Goal: Communication & Community: Answer question/provide support

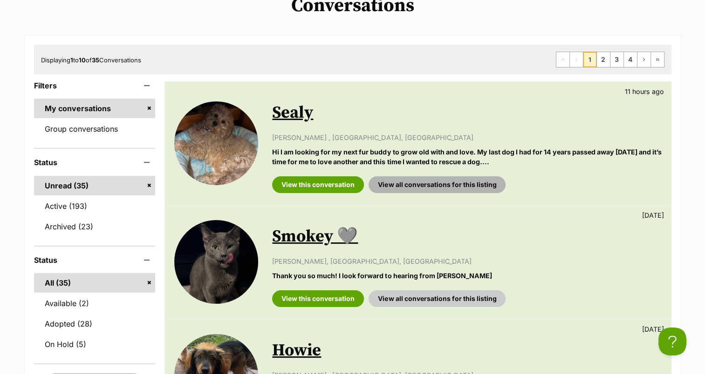
scroll to position [140, 0]
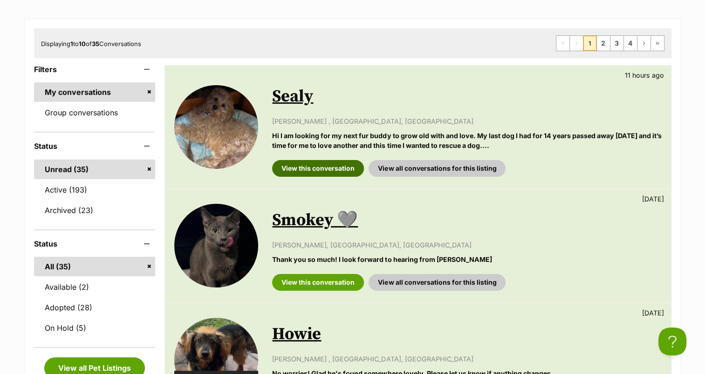
click at [305, 166] on link "View this conversation" at bounding box center [318, 168] width 92 height 17
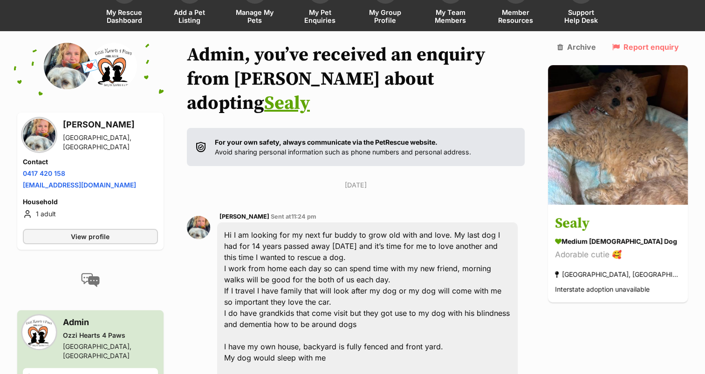
scroll to position [93, 0]
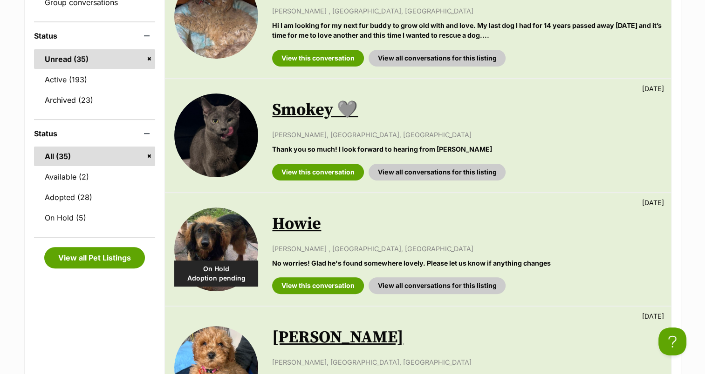
scroll to position [140, 0]
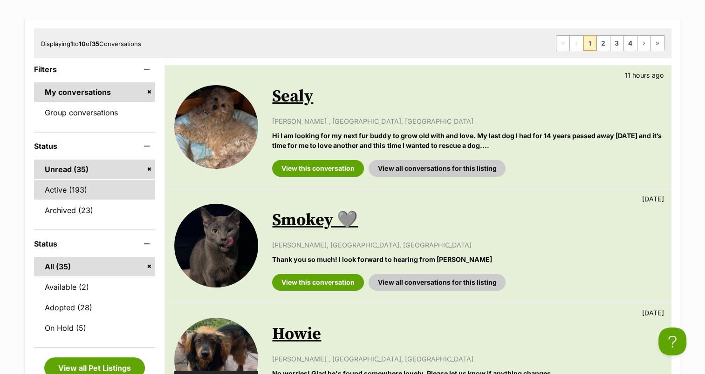
click at [95, 189] on link "Active (193)" at bounding box center [95, 190] width 122 height 20
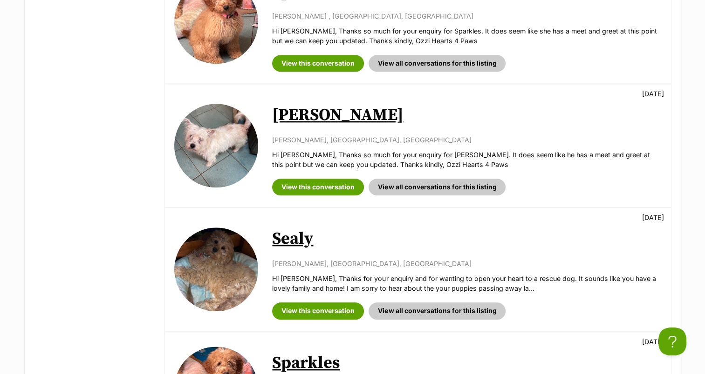
scroll to position [1071, 0]
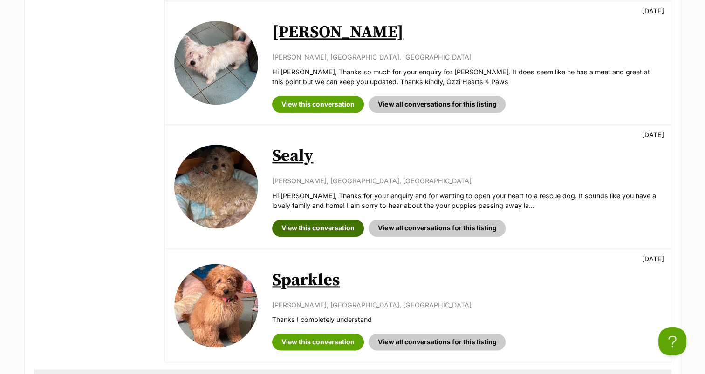
click at [306, 228] on link "View this conversation" at bounding box center [318, 228] width 92 height 17
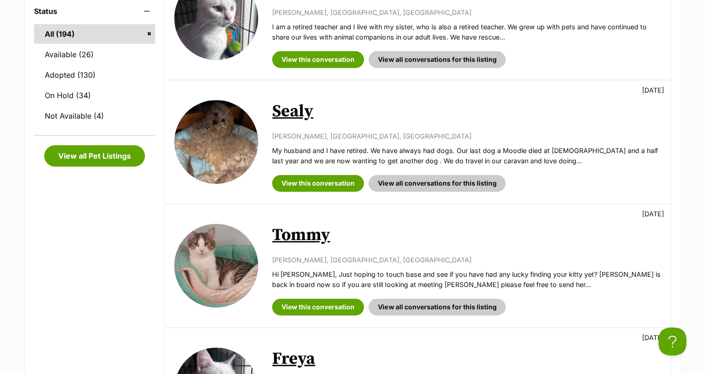
scroll to position [93, 0]
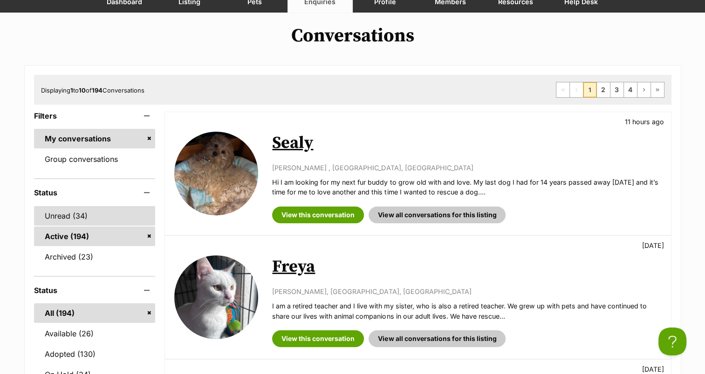
click at [64, 209] on link "Unread (34)" at bounding box center [95, 216] width 122 height 20
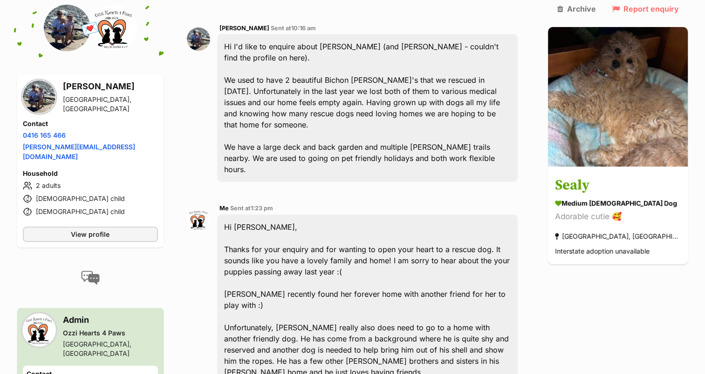
scroll to position [279, 0]
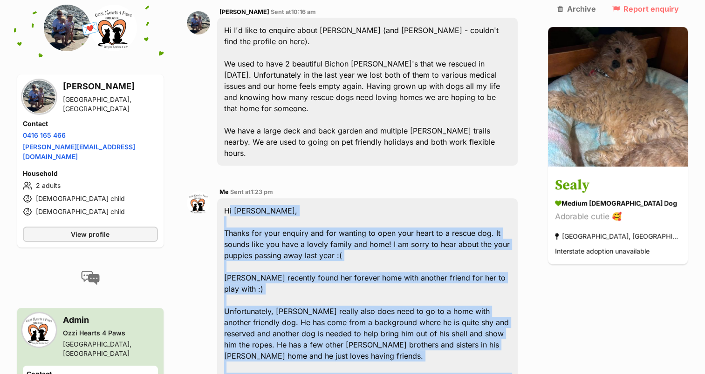
drag, startPoint x: 310, startPoint y: 356, endPoint x: 224, endPoint y: 150, distance: 223.3
click at [224, 198] on div "Hi Lianne, Thanks for your enquiry and for wanting to open your heart to a resc…" at bounding box center [367, 322] width 301 height 249
copy div "Hi Lianne, Thanks for your enquiry and for wanting to open your heart to a resc…"
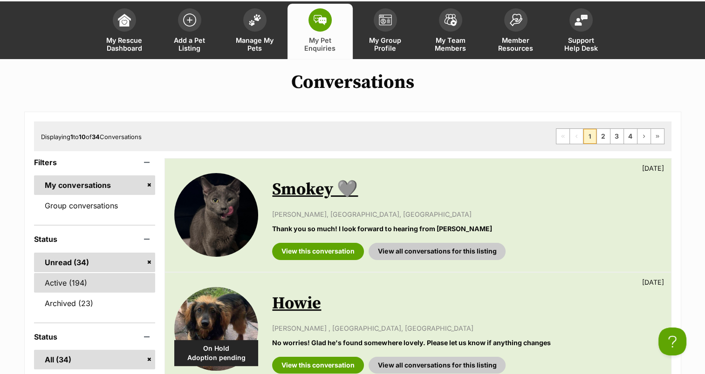
click at [107, 289] on link "Active (194)" at bounding box center [95, 283] width 122 height 20
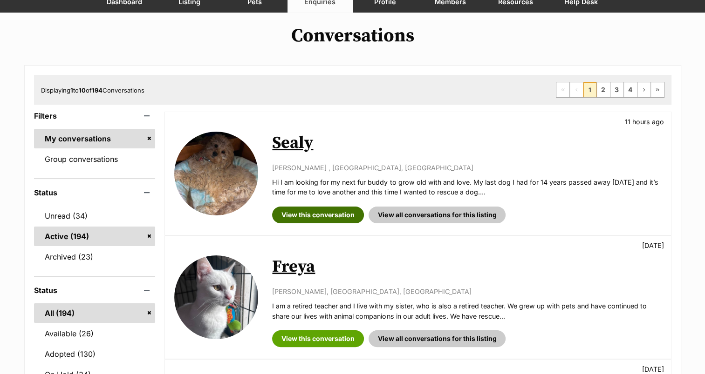
click at [321, 210] on link "View this conversation" at bounding box center [318, 215] width 92 height 17
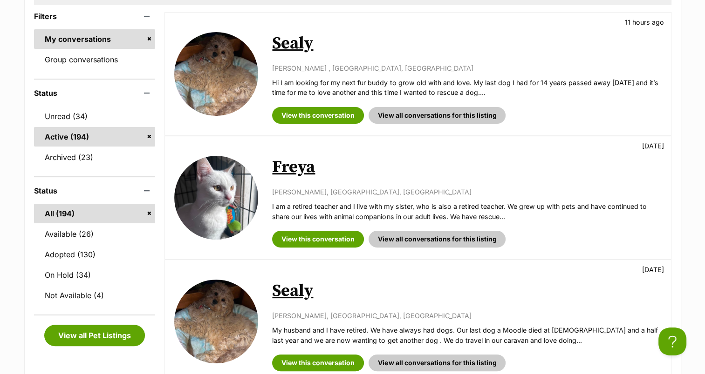
scroll to position [93, 0]
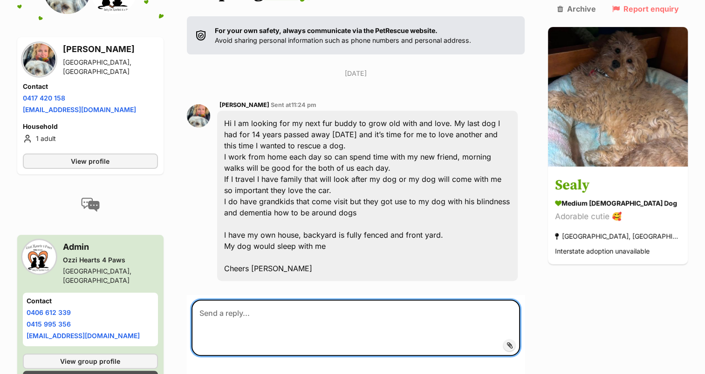
click at [332, 300] on textarea at bounding box center [355, 328] width 329 height 56
paste textarea "Hi [PERSON_NAME], Thanks for your enquiry and for wanting to open your heart to…"
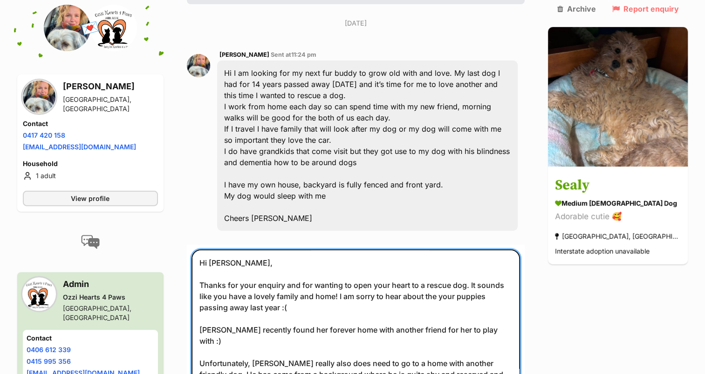
click at [238, 250] on textarea "Hi [PERSON_NAME], Thanks for your enquiry and for wanting to open your heart to…" at bounding box center [355, 325] width 329 height 150
drag, startPoint x: 279, startPoint y: 281, endPoint x: 333, endPoint y: 271, distance: 54.0
click at [333, 271] on textarea "Hi [PERSON_NAME], Thanks for your enquiry and for wanting to open your heart to…" at bounding box center [355, 325] width 329 height 150
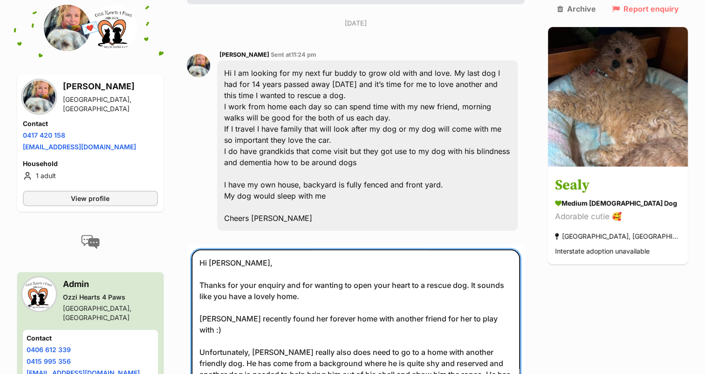
drag, startPoint x: 499, startPoint y: 298, endPoint x: 197, endPoint y: 288, distance: 302.9
click at [197, 288] on form "Hi [PERSON_NAME], Thanks for your enquiry and for wanting to open your heart to…" at bounding box center [356, 352] width 338 height 214
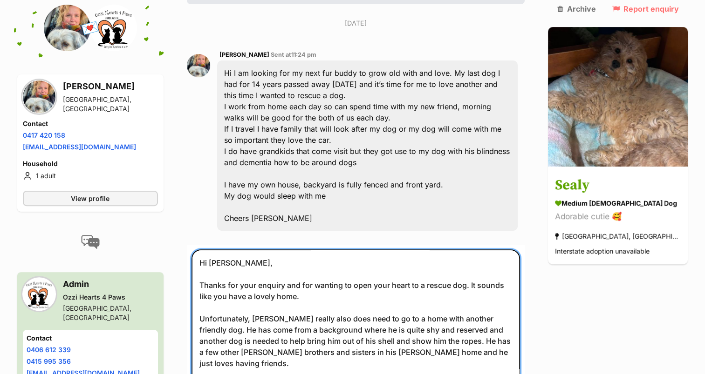
click at [315, 293] on textarea "Hi [PERSON_NAME], Thanks for your enquiry and for wanting to open your heart to…" at bounding box center [355, 325] width 329 height 150
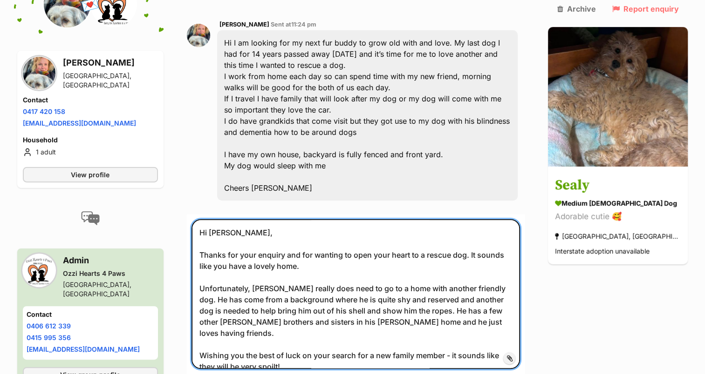
scroll to position [283, 0]
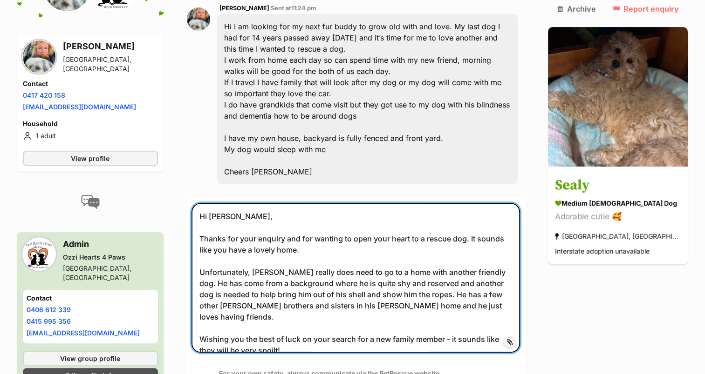
click at [295, 224] on textarea "Hi Carolyne, Thanks for your enquiry and for wanting to open your heart to a re…" at bounding box center [355, 278] width 329 height 150
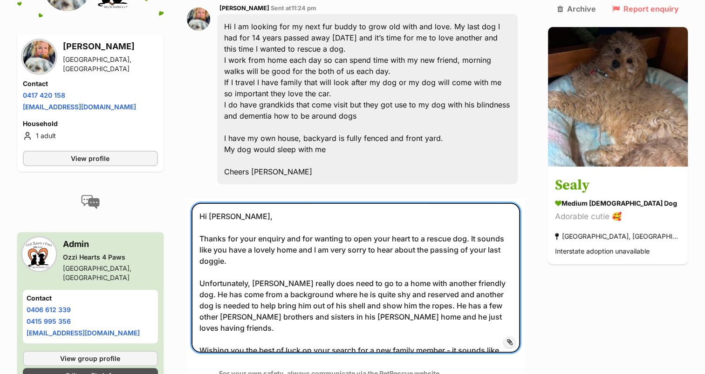
type textarea "Hi Carolyne, Thanks for your enquiry and for wanting to open your heart to a re…"
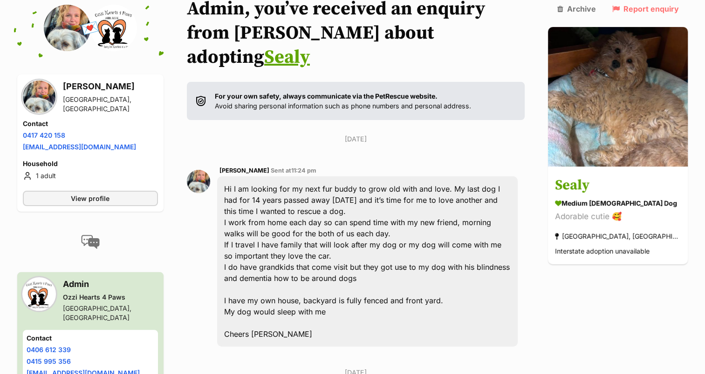
scroll to position [50, 0]
